Goal: Transaction & Acquisition: Download file/media

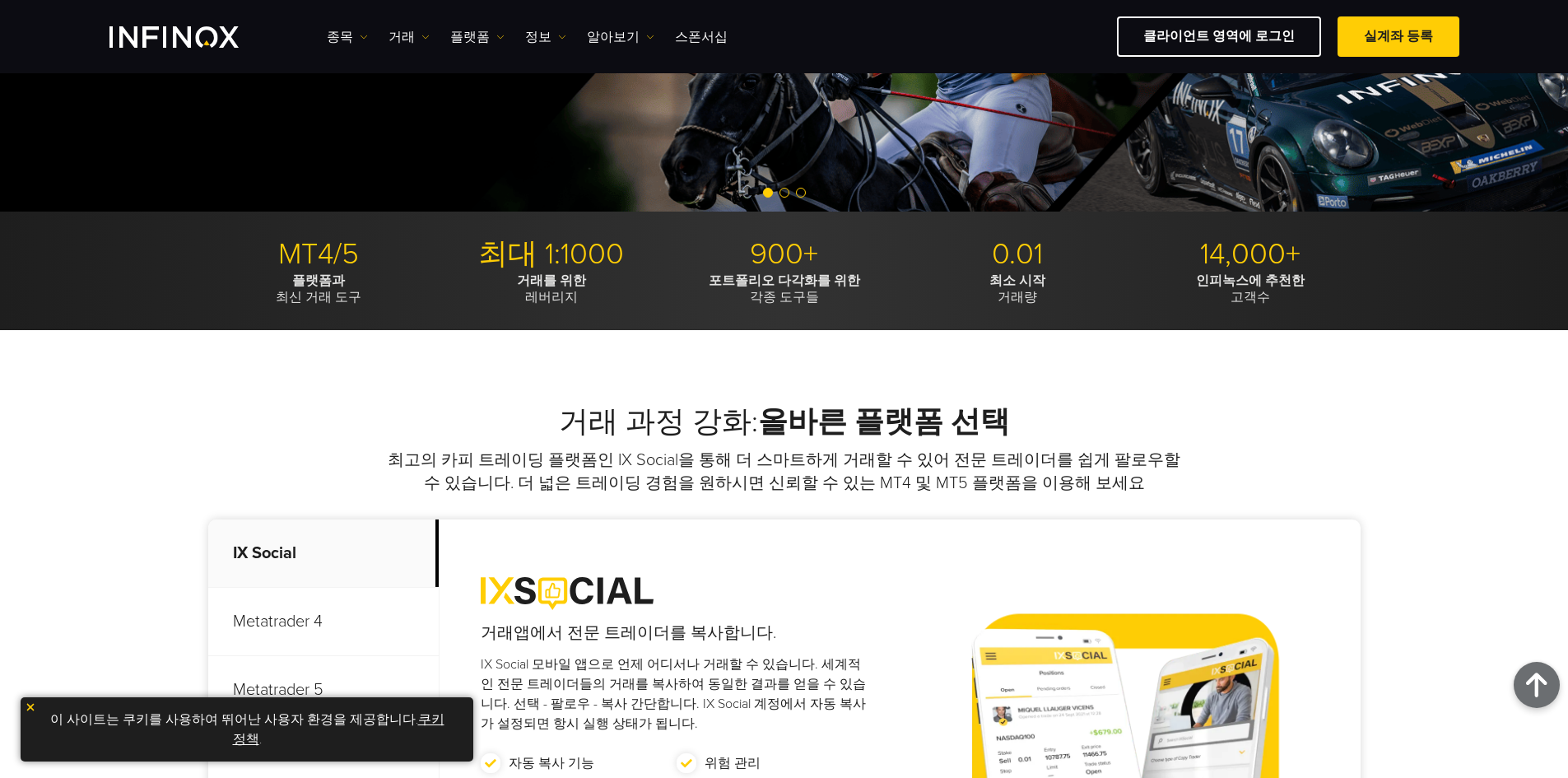
scroll to position [247, 0]
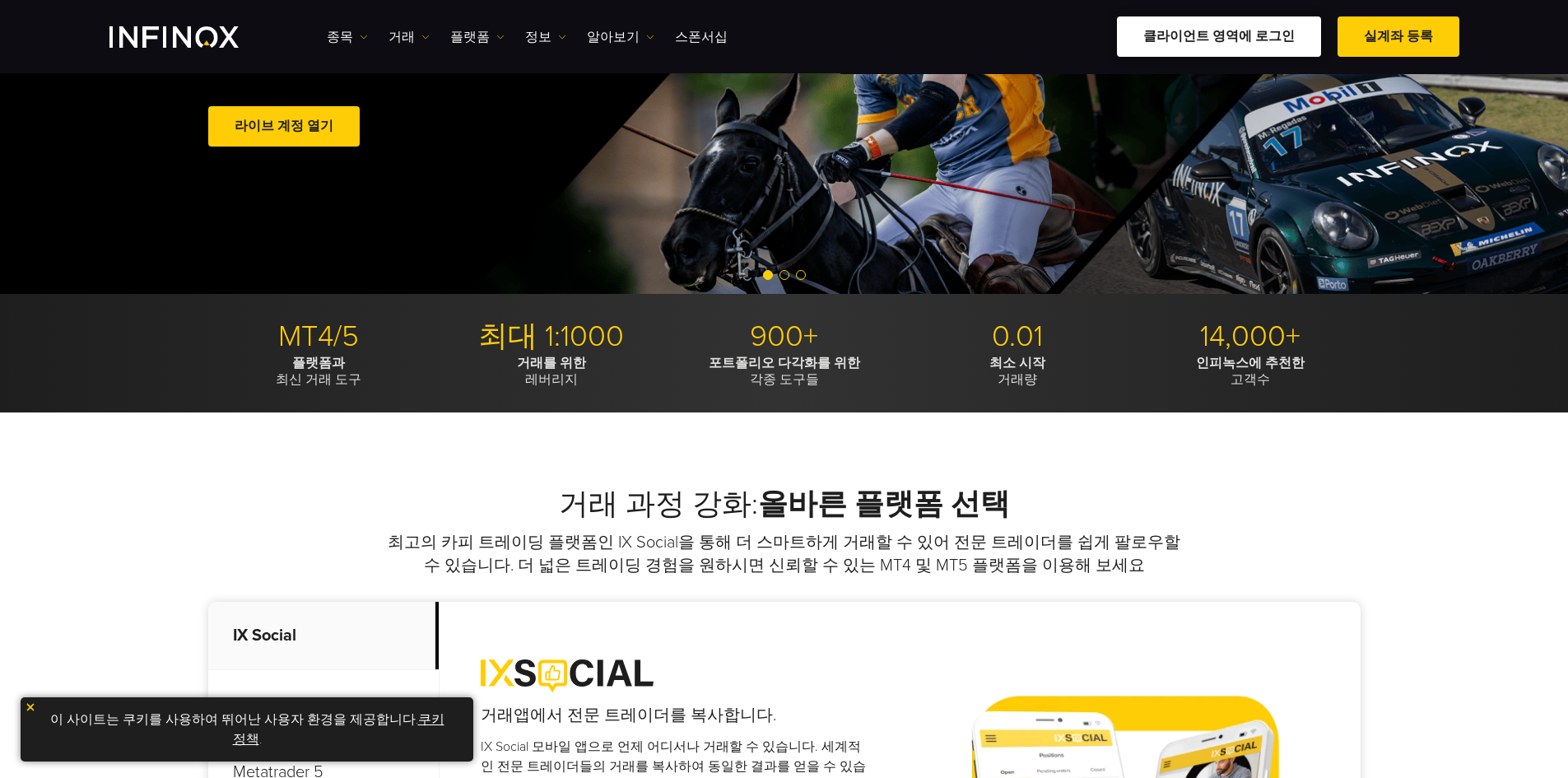
click at [1280, 51] on link "클라이언트 영역에 로그인" at bounding box center [1219, 36] width 205 height 40
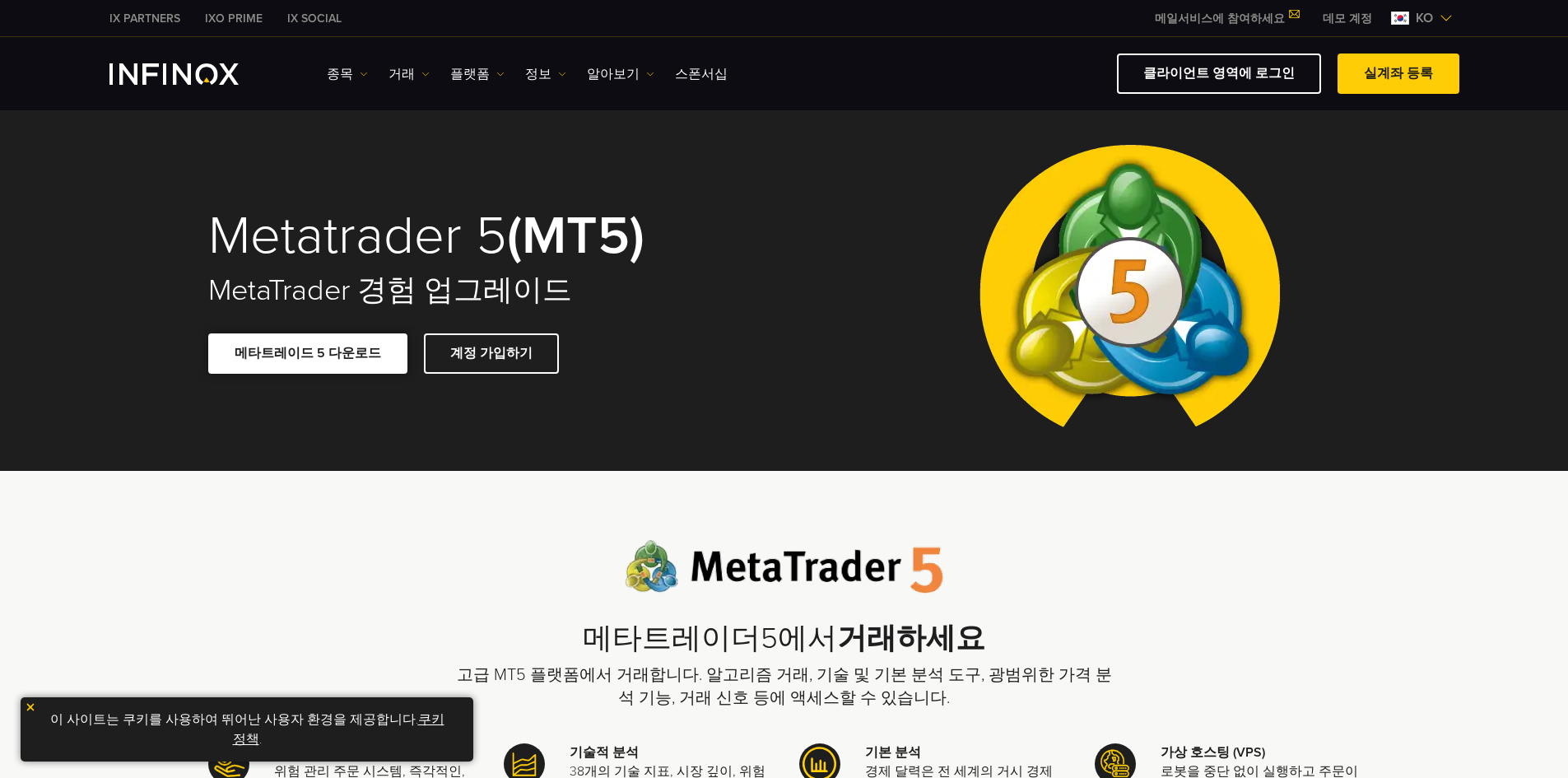
click at [326, 365] on link "메타트레이드 5 다운로드" at bounding box center [307, 353] width 199 height 40
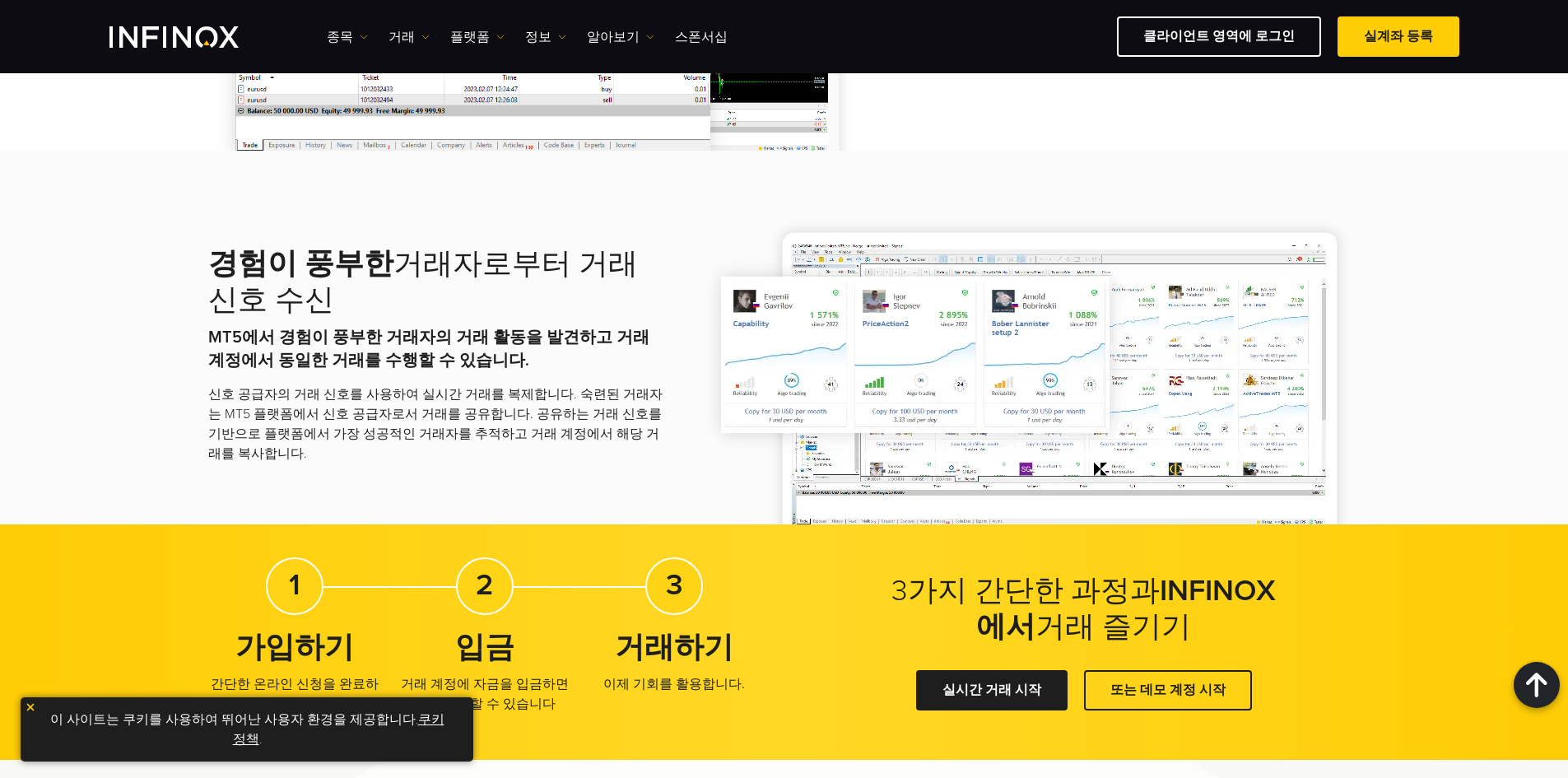
scroll to position [2634, 0]
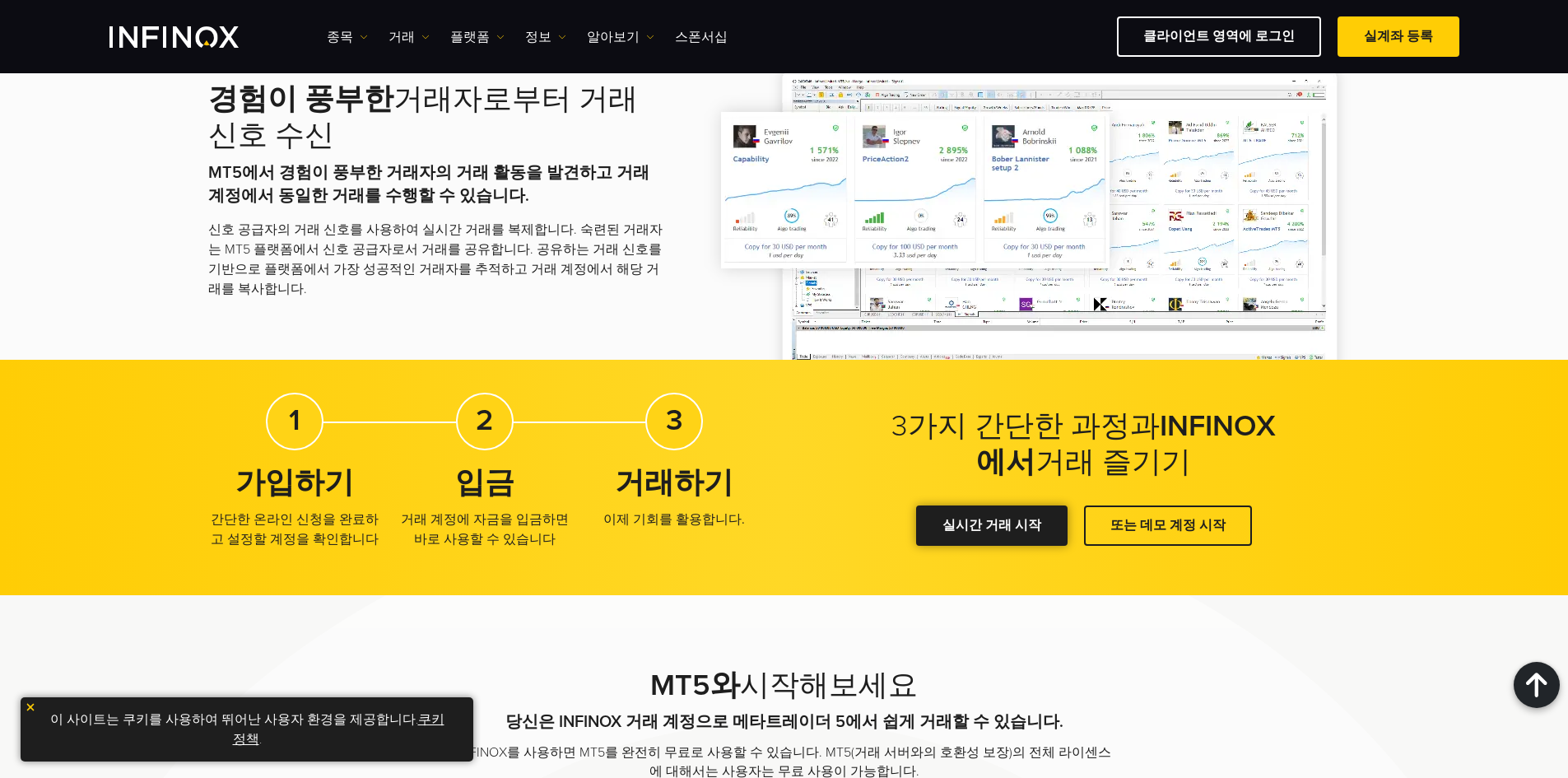
click at [1031, 531] on link "실시간 거래 시작" at bounding box center [992, 526] width 151 height 40
